Goal: Find contact information: Find contact information

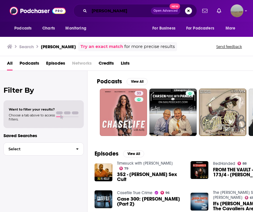
click at [134, 10] on input "[PERSON_NAME]" at bounding box center [120, 10] width 62 height 9
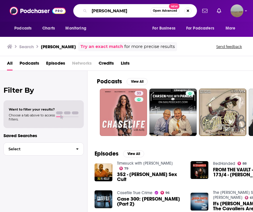
click at [134, 10] on input "[PERSON_NAME]" at bounding box center [119, 10] width 61 height 9
type input "shut up [PERSON_NAME]"
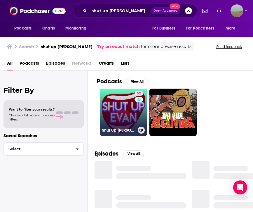
click at [116, 111] on link "52 Shut Up [PERSON_NAME]" at bounding box center [123, 112] width 47 height 47
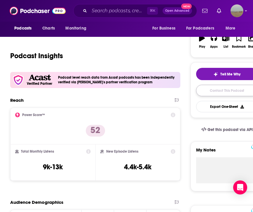
click at [205, 90] on link "Contact This Podcast" at bounding box center [227, 90] width 62 height 11
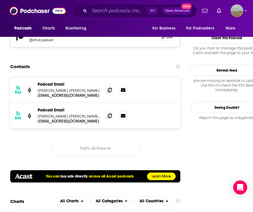
scroll to position [580, 0]
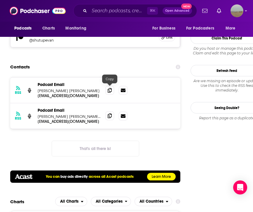
click at [108, 111] on span at bounding box center [110, 115] width 9 height 9
click at [102, 10] on input "Search podcasts, credits, & more..." at bounding box center [118, 10] width 58 height 9
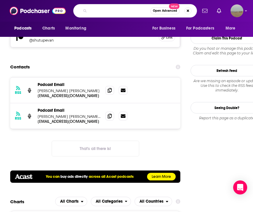
paste input "THE [PERSON_NAME] PODCAST"
click at [97, 11] on input "THE [PERSON_NAME] PODCAST" at bounding box center [119, 10] width 61 height 9
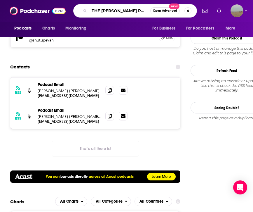
paste input "OVERSHARING"
type input "OVERSHARING"
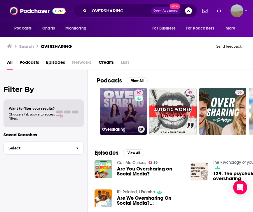
click at [114, 105] on link "67 Oversharing" at bounding box center [123, 111] width 47 height 47
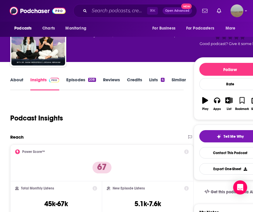
scroll to position [82, 0]
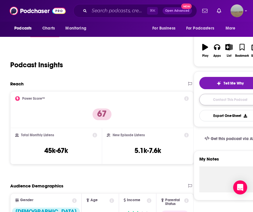
click at [237, 101] on link "Contact This Podcast" at bounding box center [231, 99] width 62 height 11
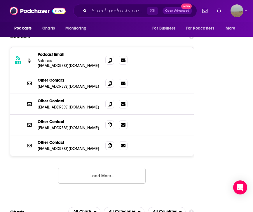
scroll to position [572, 0]
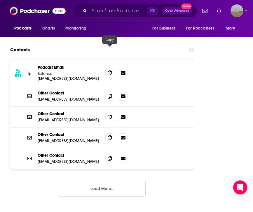
click at [109, 70] on icon at bounding box center [110, 72] width 4 height 5
click at [91, 7] on input "Search podcasts, credits, & more..." at bounding box center [118, 10] width 58 height 9
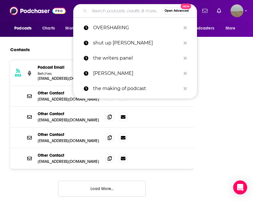
paste input "[PERSON_NAME] QUESTIONS WITH [PERSON_NAME] DRIVE"
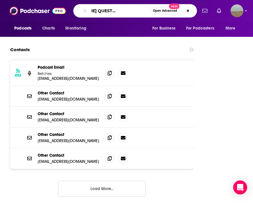
type input "[PERSON_NAME] QUESTIONS WITH [PERSON_NAME]"
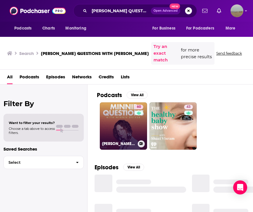
click at [120, 109] on link "60 [PERSON_NAME] Questions with [PERSON_NAME]" at bounding box center [123, 125] width 47 height 47
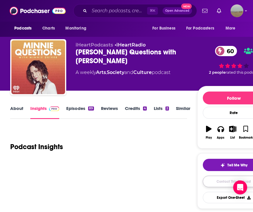
click at [207, 181] on link "Contact This Podcast" at bounding box center [234, 181] width 62 height 11
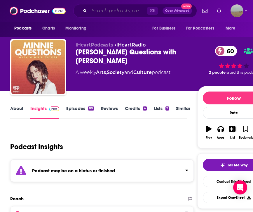
click at [130, 14] on input "Search podcasts, credits, & more..." at bounding box center [118, 10] width 58 height 9
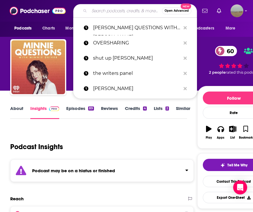
paste input "LONG-WINDED WITH [PERSON_NAME]"
type input "LONG-WINDED WITH [PERSON_NAME]"
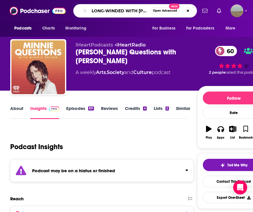
scroll to position [0, 25]
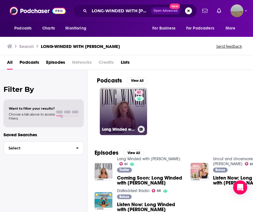
click at [126, 112] on link "61 Long Winded with [PERSON_NAME]" at bounding box center [123, 111] width 47 height 47
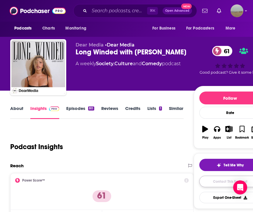
click at [221, 185] on link "Contact This Podcast" at bounding box center [231, 181] width 62 height 11
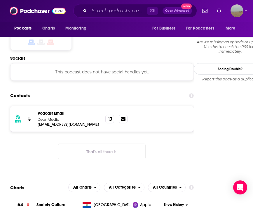
scroll to position [417, 0]
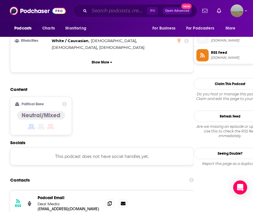
click at [123, 7] on input "Search podcasts, credits, & more..." at bounding box center [118, 10] width 58 height 9
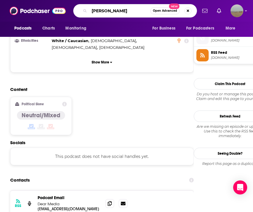
type input "[PERSON_NAME]"
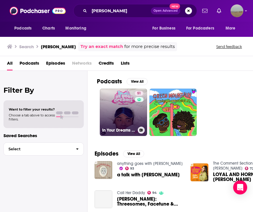
click at [110, 103] on link "51 In Your Dreams with [PERSON_NAME]" at bounding box center [123, 112] width 47 height 47
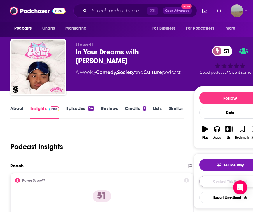
click at [218, 186] on link "Contact This Podcast" at bounding box center [231, 181] width 62 height 11
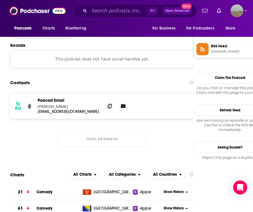
scroll to position [524, 0]
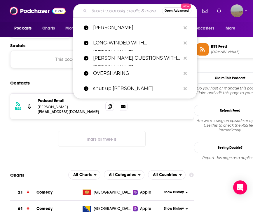
click at [105, 11] on input "Search podcasts, credits, & more..." at bounding box center [125, 10] width 73 height 9
paste input "CHOICE WORDS WITH [PERSON_NAME]"
type input "CHOICE WORDS WITH [PERSON_NAME]"
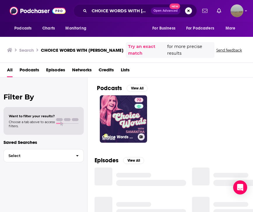
click at [119, 117] on link "72 Choice Words with [PERSON_NAME]" at bounding box center [123, 118] width 47 height 47
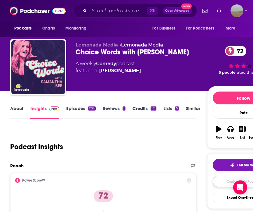
click at [223, 183] on link "Contact This Podcast" at bounding box center [244, 181] width 62 height 11
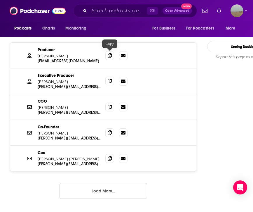
click at [108, 77] on span at bounding box center [110, 81] width 9 height 9
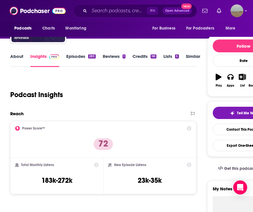
scroll to position [0, 0]
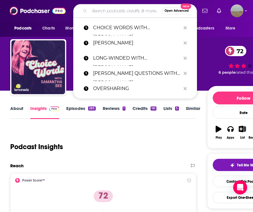
click at [134, 12] on input "Search podcasts, credits, & more..." at bounding box center [125, 10] width 73 height 9
paste input "[PERSON_NAME] DOES A PODCAST WITH…"
type input "[PERSON_NAME] DOES A PODCAST WITH…"
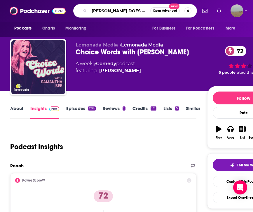
scroll to position [0, 36]
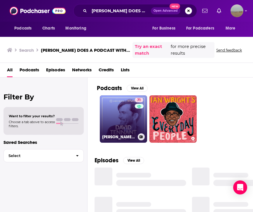
click at [116, 105] on link "71 [PERSON_NAME] Does a Podcast With…" at bounding box center [123, 118] width 47 height 47
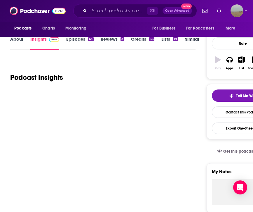
scroll to position [115, 0]
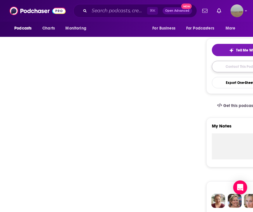
click at [237, 71] on link "Contact This Podcast" at bounding box center [243, 66] width 62 height 11
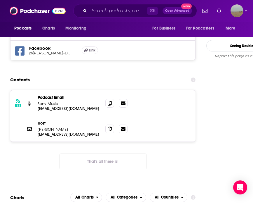
scroll to position [605, 0]
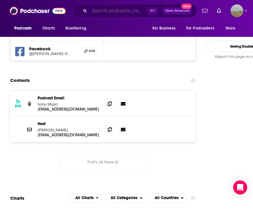
click at [118, 11] on input "Search podcasts, credits, & more..." at bounding box center [118, 10] width 58 height 9
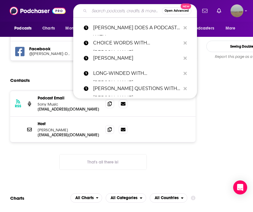
paste input "DINNER'S ON ME WITH [PERSON_NAME]"
type input "DINNER'S ON ME WITH [PERSON_NAME]"
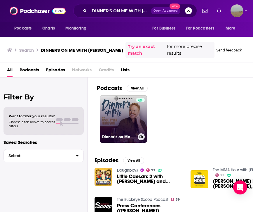
click at [120, 115] on link "Dinner’s on Me with [PERSON_NAME]" at bounding box center [123, 118] width 47 height 47
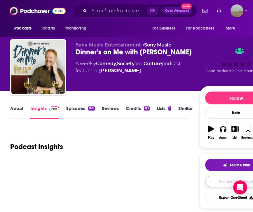
click at [219, 185] on link "Contact This Podcast" at bounding box center [236, 181] width 62 height 11
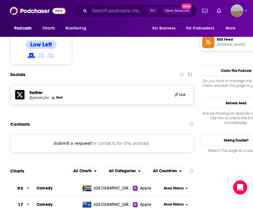
scroll to position [460, 0]
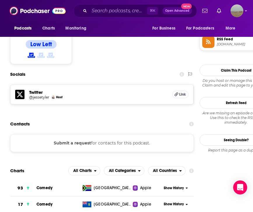
click at [110, 18] on div "Podcasts Charts Monitoring ⌘ K Open Advanced New For Business For Podcasters Mo…" at bounding box center [126, 11] width 253 height 22
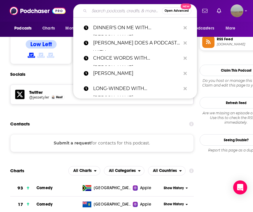
click at [108, 13] on input "Search podcasts, credits, & more..." at bounding box center [125, 10] width 73 height 9
paste input "DISH PODCAST WITH [PERSON_NAME] AND [PERSON_NAME]"
type input "DISH PODCAST WITH [PERSON_NAME] AND [PERSON_NAME]"
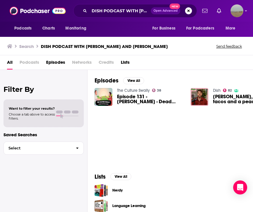
click at [33, 64] on span "Podcasts" at bounding box center [30, 64] width 20 height 12
click at [30, 63] on span "Podcasts" at bounding box center [30, 64] width 20 height 12
click at [103, 19] on div "Podcasts Charts Monitoring DISH PODCAST WITH [PERSON_NAME] AND [PERSON_NAME] Op…" at bounding box center [126, 11] width 253 height 22
click at [106, 12] on input "DISH PODCAST WITH [PERSON_NAME] AND [PERSON_NAME]" at bounding box center [120, 10] width 62 height 9
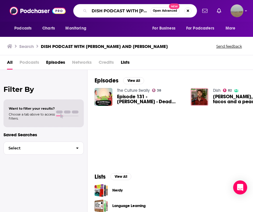
drag, startPoint x: 104, startPoint y: 11, endPoint x: 122, endPoint y: 11, distance: 18.7
click at [123, 11] on input "DISH PODCAST WITH [PERSON_NAME] AND [PERSON_NAME]" at bounding box center [119, 10] width 61 height 9
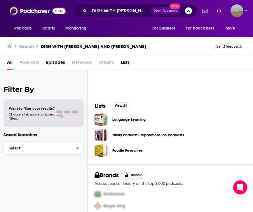
scroll to position [89, 0]
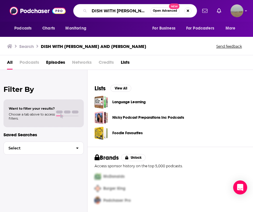
click at [113, 9] on input "DISH WITH [PERSON_NAME] AND [PERSON_NAME]" at bounding box center [119, 10] width 61 height 9
drag, startPoint x: 115, startPoint y: 11, endPoint x: 68, endPoint y: 11, distance: 47.1
click at [68, 11] on div "Podcasts Charts Monitoring DISH WITH [PERSON_NAME] AND [PERSON_NAME] Open Advan…" at bounding box center [126, 11] width 253 height 22
drag, startPoint x: 129, startPoint y: 11, endPoint x: 190, endPoint y: 9, distance: 61.4
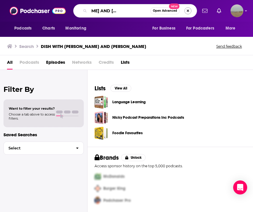
click at [190, 9] on div "[PERSON_NAME] AND [PERSON_NAME] Open Advanced New" at bounding box center [135, 10] width 124 height 13
type input "[PERSON_NAME]"
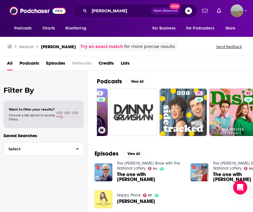
scroll to position [0, 40]
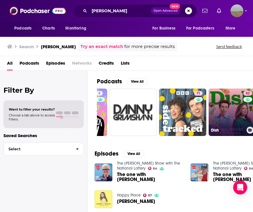
click at [230, 109] on link "82 Dish" at bounding box center [232, 112] width 47 height 47
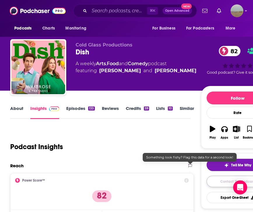
click at [214, 180] on link "Contact This Podcast" at bounding box center [238, 181] width 62 height 11
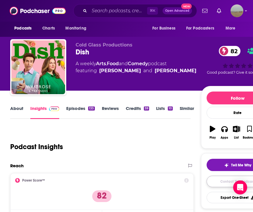
scroll to position [634, 0]
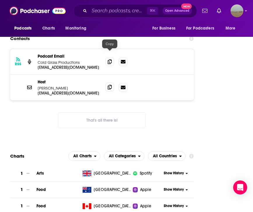
click at [111, 85] on icon at bounding box center [110, 87] width 4 height 5
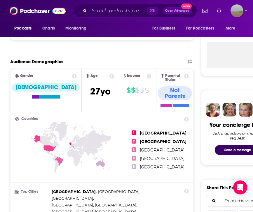
scroll to position [0, 0]
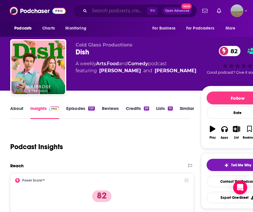
click at [116, 12] on input "Search podcasts, credits, & more..." at bounding box center [118, 10] width 58 height 9
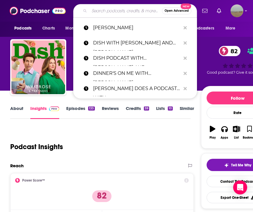
paste input "FASHION [MEDICAL_DATA]"
type input "FASHION [MEDICAL_DATA]"
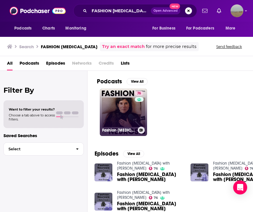
click at [124, 117] on link "76 Fashion [MEDICAL_DATA] with [PERSON_NAME]" at bounding box center [123, 112] width 47 height 47
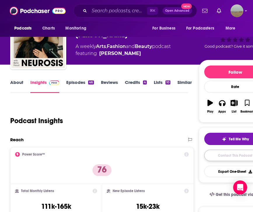
click at [219, 157] on link "Contact This Podcast" at bounding box center [236, 155] width 62 height 11
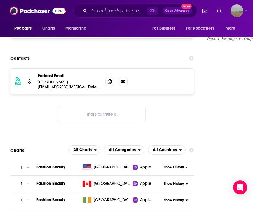
scroll to position [576, 0]
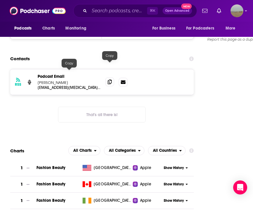
click at [108, 79] on icon at bounding box center [110, 81] width 4 height 5
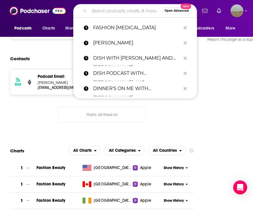
click at [113, 7] on input "Search podcasts, credits, & more..." at bounding box center [125, 10] width 73 height 9
paste input "FILMS TO BE BURIED WITH [PERSON_NAME]"
type input "FILMS TO BE BURIED WITH [PERSON_NAME]"
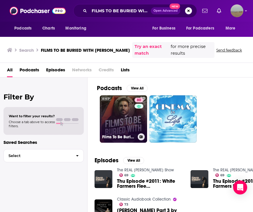
click at [112, 140] on link "80 Films To Be Buried With with [PERSON_NAME]" at bounding box center [123, 118] width 47 height 47
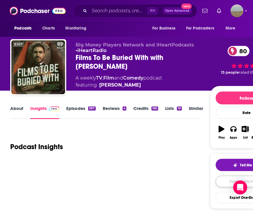
click at [220, 179] on link "Contact This Podcast" at bounding box center [247, 181] width 62 height 11
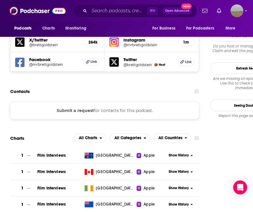
scroll to position [554, 0]
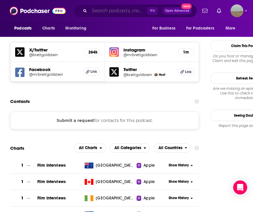
click at [100, 9] on input "Search podcasts, credits, & more..." at bounding box center [118, 10] width 58 height 9
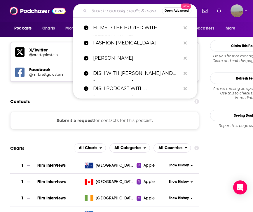
paste input "GETTING BETTER WITH [PERSON_NAME]"
type input "GETTING BETTER WITH [PERSON_NAME]"
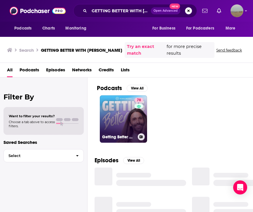
click at [141, 113] on div "78" at bounding box center [140, 116] width 10 height 36
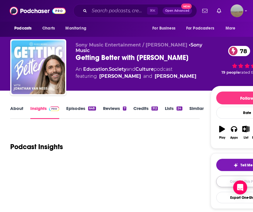
click at [224, 179] on link "Contact This Podcast" at bounding box center [248, 181] width 62 height 11
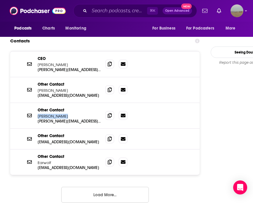
drag, startPoint x: 65, startPoint y: 80, endPoint x: 39, endPoint y: 80, distance: 26.6
click at [39, 114] on p "[PERSON_NAME]" at bounding box center [69, 116] width 63 height 5
copy p "[PERSON_NAME]"
click at [111, 87] on icon at bounding box center [110, 89] width 4 height 5
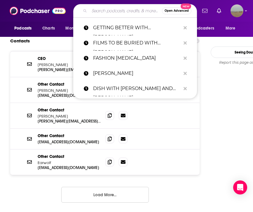
click at [113, 11] on input "Search podcasts, credits, & more..." at bounding box center [125, 10] width 73 height 9
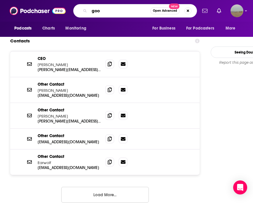
type input "goop"
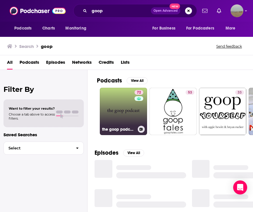
click at [110, 114] on link "72 the goop podcast" at bounding box center [123, 111] width 47 height 47
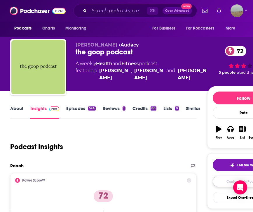
click at [217, 184] on link "Contact This Podcast" at bounding box center [244, 181] width 62 height 11
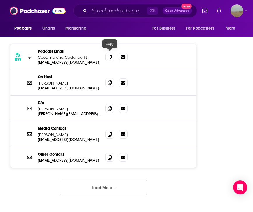
click at [110, 80] on icon at bounding box center [110, 82] width 4 height 5
click at [109, 132] on icon at bounding box center [110, 134] width 4 height 5
click at [107, 17] on div "⌘ K Open Advanced New" at bounding box center [135, 10] width 124 height 13
click at [106, 14] on input "Search podcasts, credits, & more..." at bounding box center [118, 10] width 58 height 9
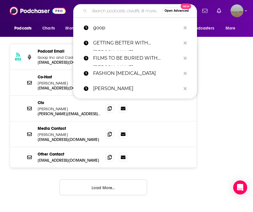
paste input "GRAVE CONVERSATIONS WITH [PERSON_NAME]"
type input "GRAVE CONVERSATIONS WITH [PERSON_NAME]"
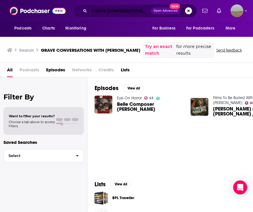
click at [118, 11] on input "GRAVE CONVERSATIONS WITH [PERSON_NAME]" at bounding box center [120, 10] width 62 height 9
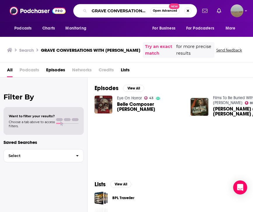
scroll to position [0, 62]
drag, startPoint x: 146, startPoint y: 11, endPoint x: 204, endPoint y: 11, distance: 57.9
click at [204, 11] on div "Podcasts Charts Monitoring GRAVE CONVERSATIONS WITH [PERSON_NAME] Open Advanced…" at bounding box center [126, 11] width 253 height 22
type input "GRAVE CONVERSATIONS"
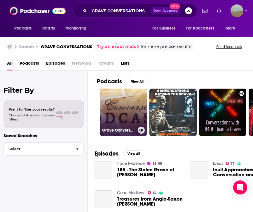
click at [113, 118] on link "Grave Conversations" at bounding box center [123, 112] width 47 height 47
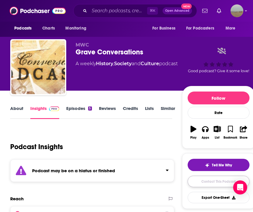
click at [198, 185] on link "Contact This Podcast" at bounding box center [219, 181] width 62 height 11
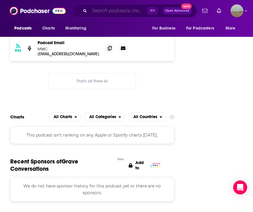
click at [99, 12] on input "Search podcasts, credits, & more..." at bounding box center [118, 10] width 58 height 9
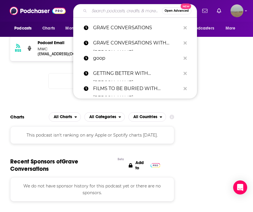
paste input "IN YOUR DREAMS WITH [PERSON_NAME]"
type input "IN YOUR DREAMS WITH [PERSON_NAME]"
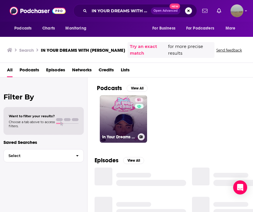
click at [120, 121] on link "51 In Your Dreams with [PERSON_NAME]" at bounding box center [123, 118] width 47 height 47
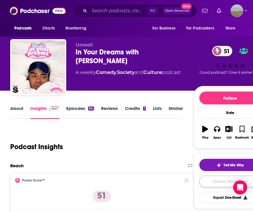
click at [203, 183] on link "Contact This Podcast" at bounding box center [231, 181] width 62 height 11
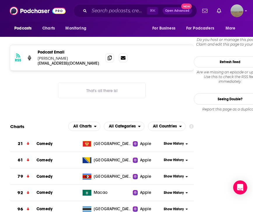
scroll to position [520, 0]
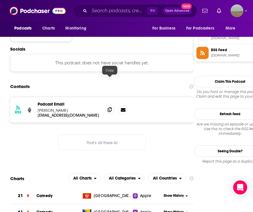
click at [113, 105] on span at bounding box center [110, 109] width 9 height 9
click at [110, 19] on div "Podcasts Charts Monitoring ⌘ K Open Advanced New For Business For Podcasters Mo…" at bounding box center [126, 11] width 253 height 22
click at [108, 15] on div "⌘ K Open Advanced New" at bounding box center [135, 10] width 124 height 13
click at [103, 11] on input "Search podcasts, credits, & more..." at bounding box center [118, 10] width 58 height 9
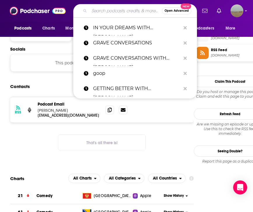
paste input "LONG-WINDED WITH [PERSON_NAME]"
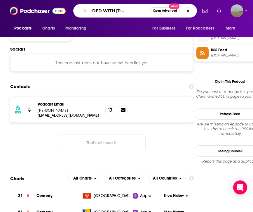
type input "LONG-WINDED WITH [PERSON_NAME]"
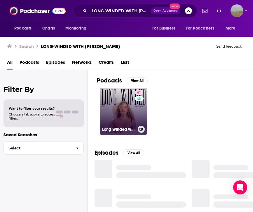
click at [124, 106] on link "61 Long Winded with [PERSON_NAME]" at bounding box center [123, 111] width 47 height 47
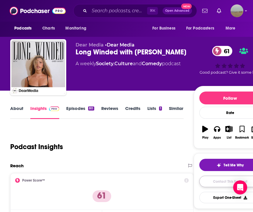
click at [215, 184] on link "Contact This Podcast" at bounding box center [231, 181] width 62 height 11
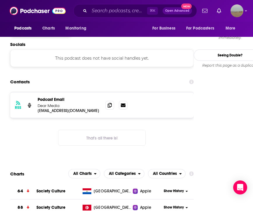
scroll to position [515, 0]
